Goal: Navigation & Orientation: Find specific page/section

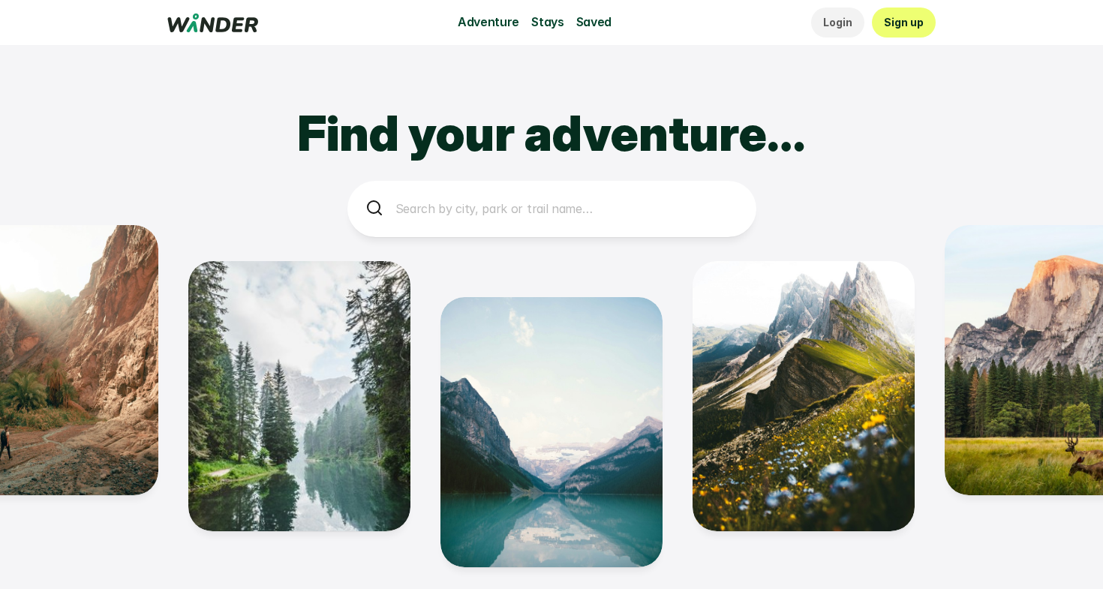
click at [565, 39] on div "Adventure Stays Saved Login Sign up" at bounding box center [551, 22] width 1103 height 45
click at [318, 496] on img at bounding box center [299, 396] width 222 height 270
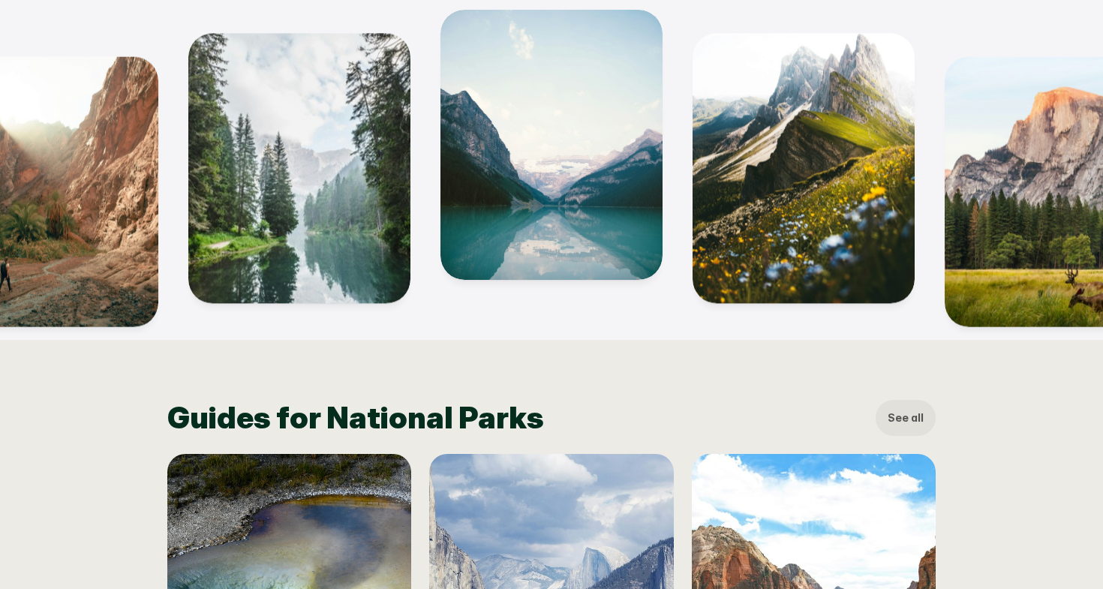
scroll to position [569, 0]
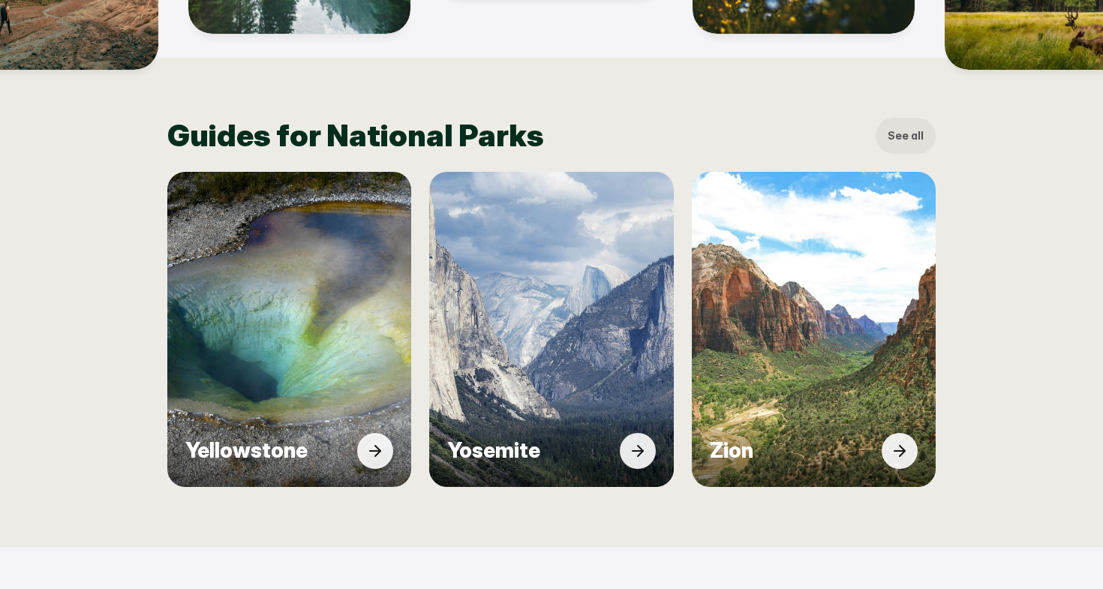
click at [356, 355] on img at bounding box center [289, 329] width 269 height 347
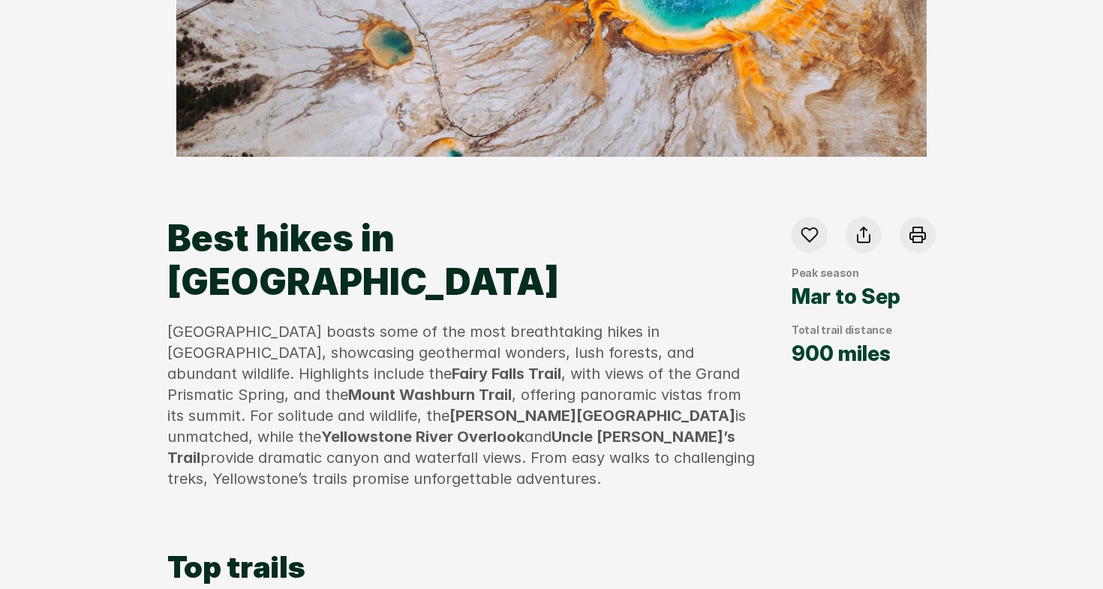
scroll to position [122, 0]
